Goal: Information Seeking & Learning: Learn about a topic

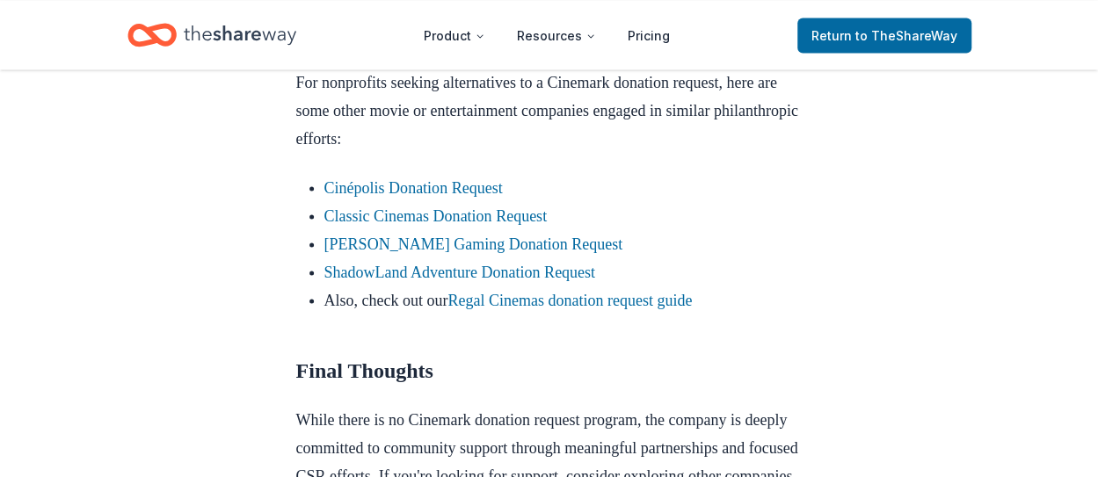
scroll to position [1639, 0]
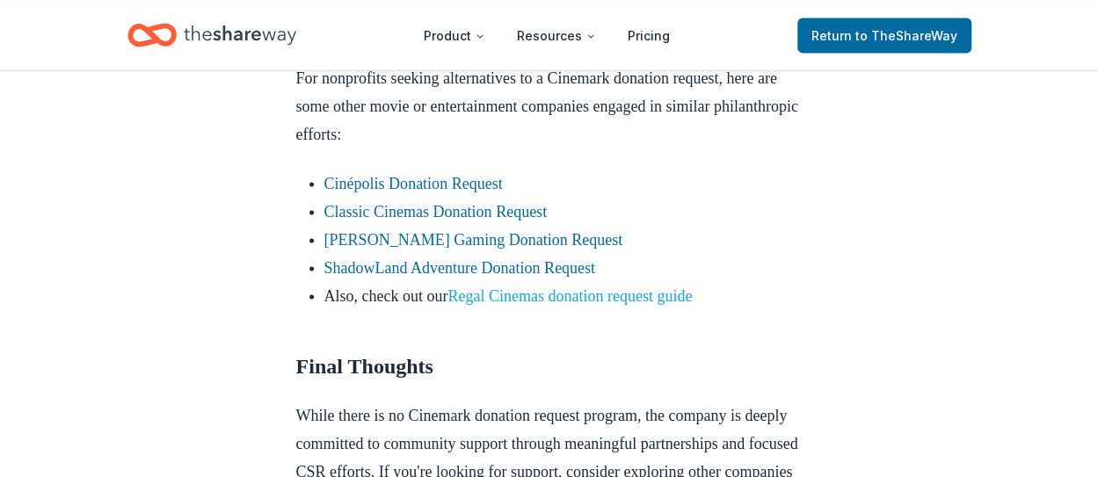
click at [614, 304] on link "Regal Cinemas donation request guide" at bounding box center [569, 296] width 244 height 18
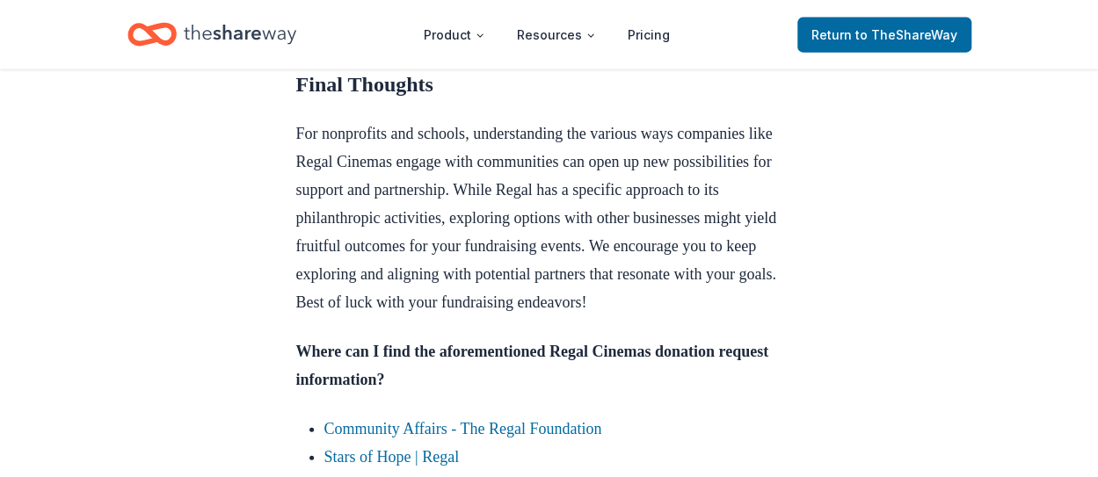
scroll to position [2030, 0]
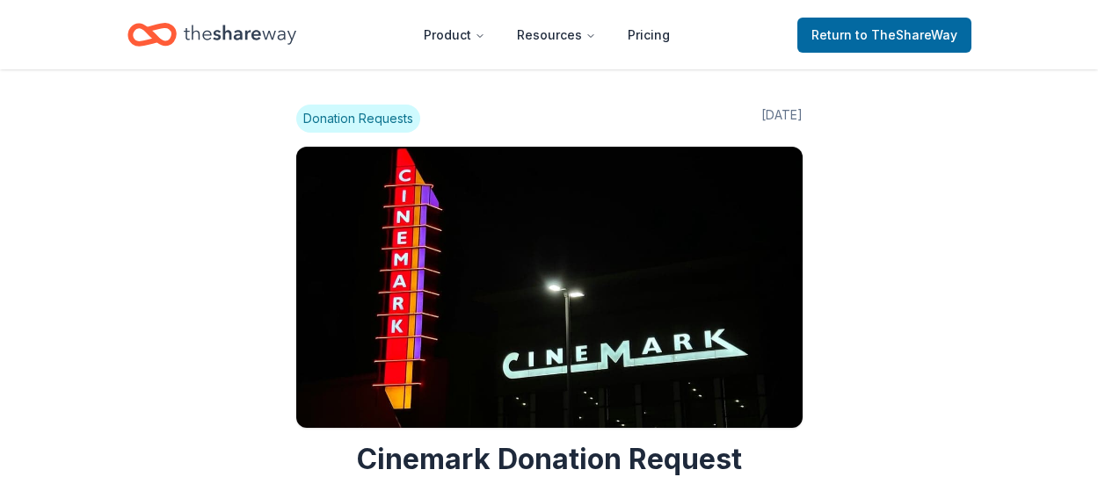
scroll to position [1639, 0]
